Goal: Find specific page/section: Find specific page/section

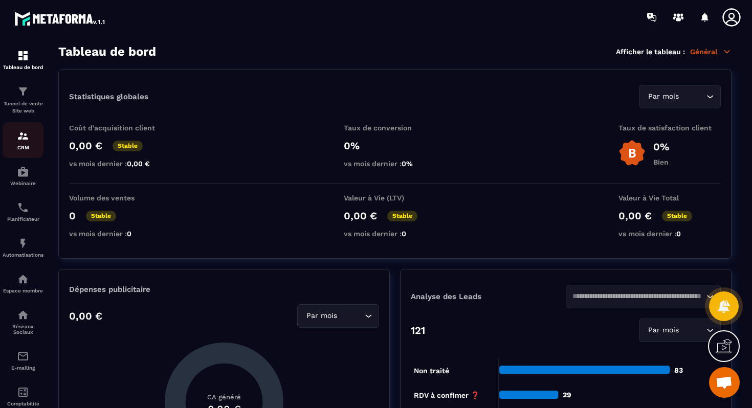
click at [21, 148] on p "CRM" at bounding box center [23, 148] width 41 height 6
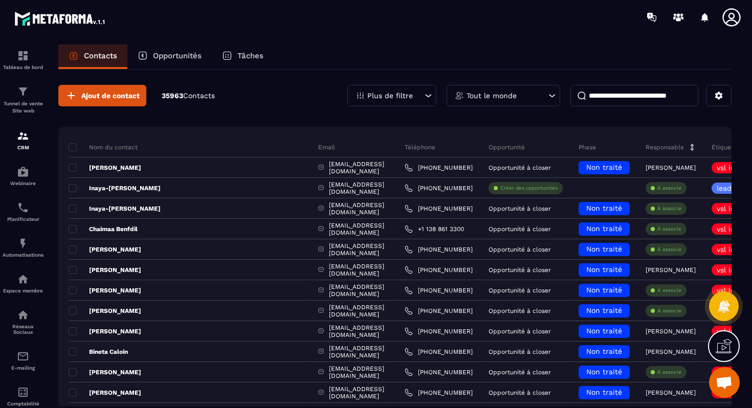
click at [140, 54] on icon at bounding box center [143, 56] width 10 height 10
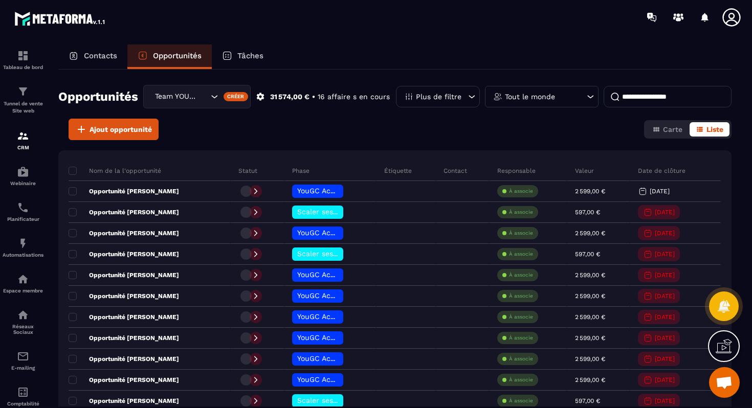
click at [185, 95] on div "Team YOUGC - Formations" at bounding box center [180, 96] width 58 height 11
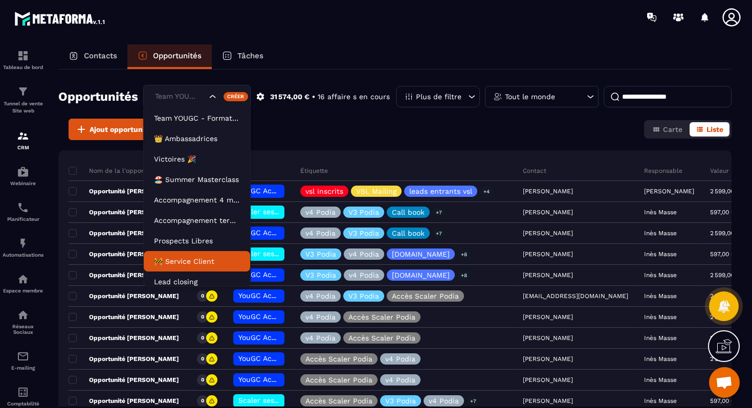
click at [175, 256] on p "🚧 Service Client" at bounding box center [197, 261] width 86 height 10
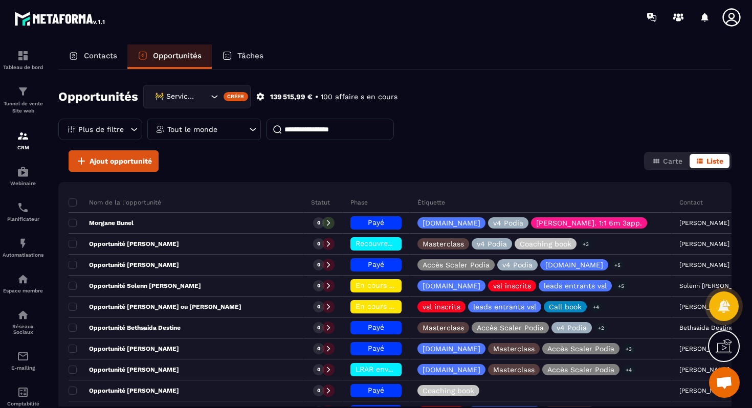
click at [261, 119] on div "Tout le monde" at bounding box center [204, 129] width 114 height 21
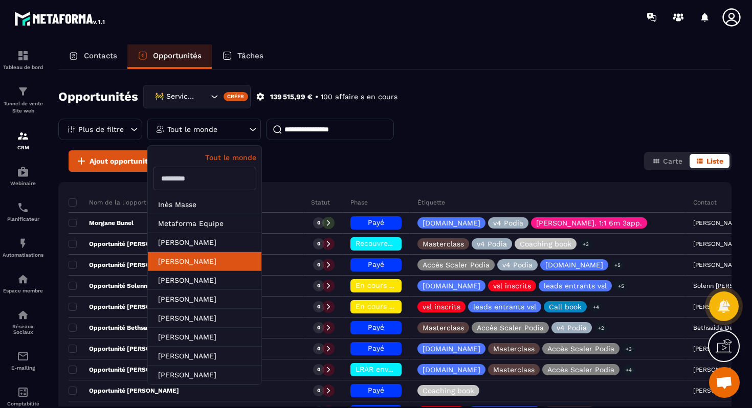
click at [261, 271] on li "[PERSON_NAME]" at bounding box center [205, 280] width 114 height 19
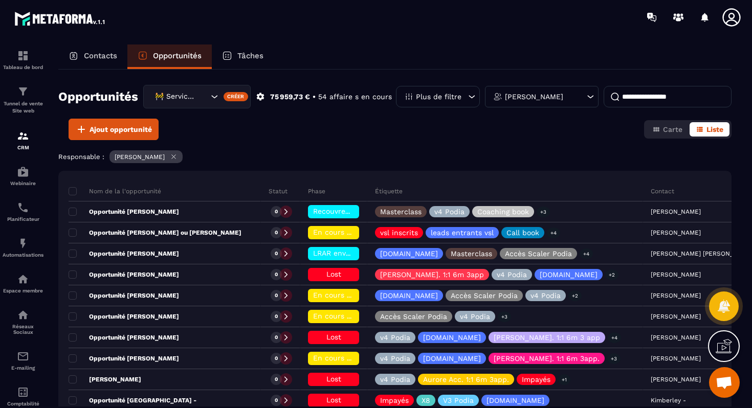
drag, startPoint x: 590, startPoint y: 113, endPoint x: 467, endPoint y: 150, distance: 129.0
click at [468, 150] on div "Opportunités 🚧 Service Client Créer 75 959,73 € • 54 affaire s en cours Plus de…" at bounding box center [394, 238] width 673 height 337
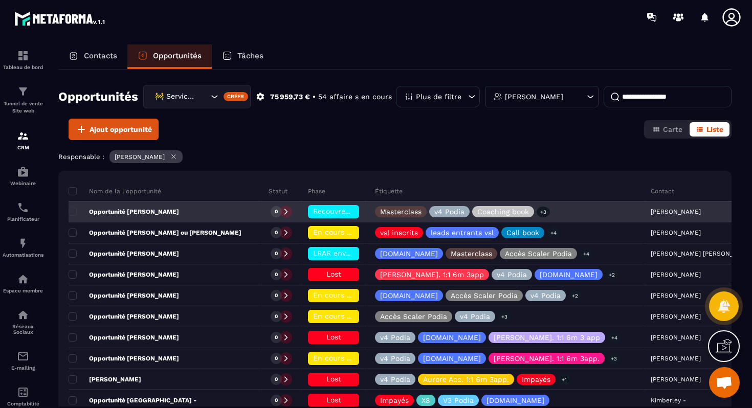
click at [147, 213] on p "Opportunité [PERSON_NAME]" at bounding box center [124, 212] width 110 height 8
